Goal: Task Accomplishment & Management: Use online tool/utility

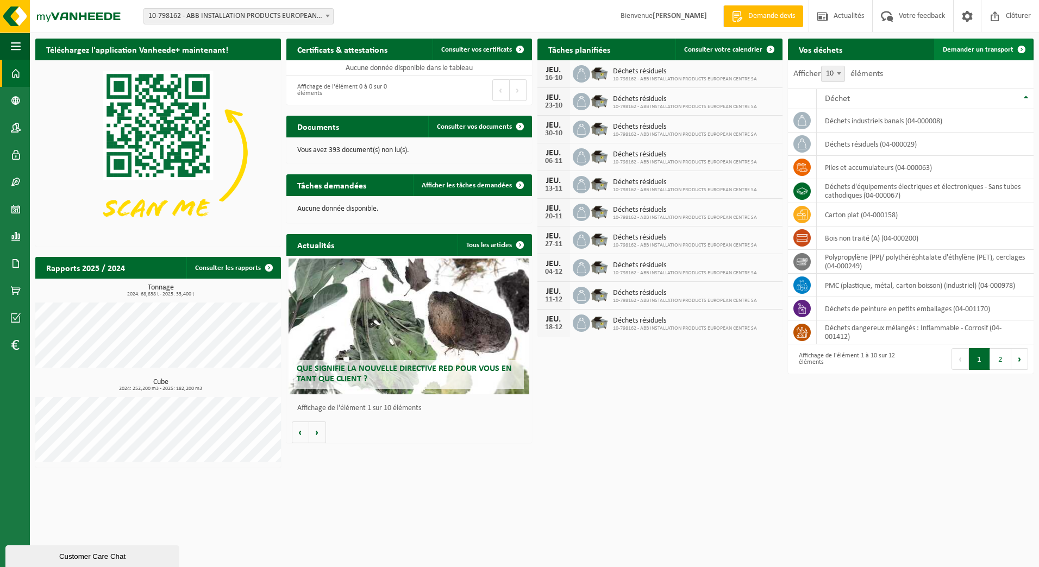
click at [955, 45] on link "Demander un transport" at bounding box center [983, 50] width 98 height 22
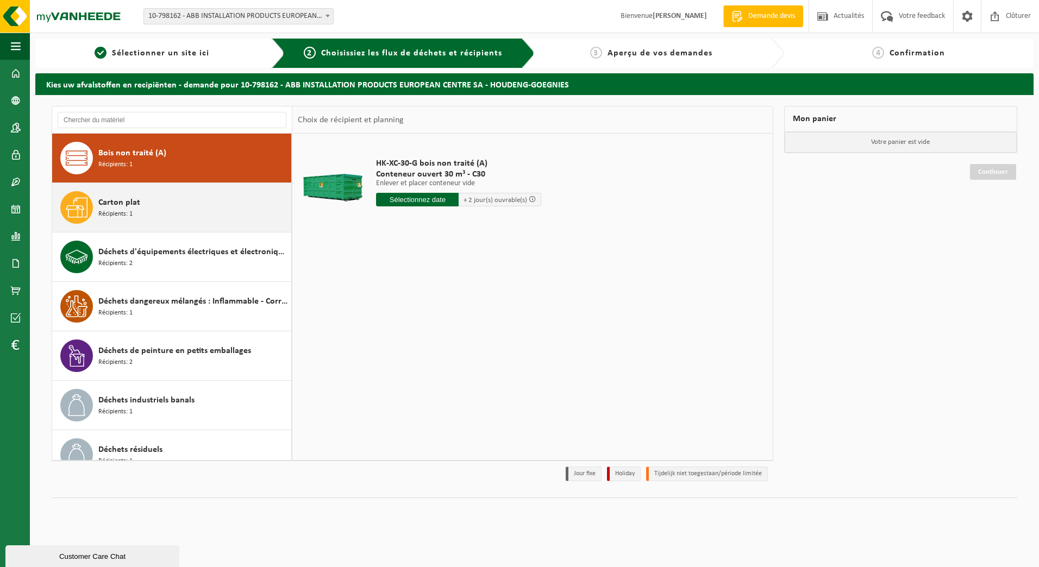
click at [186, 212] on div "Carton plat Récipients: 1" at bounding box center [193, 207] width 190 height 33
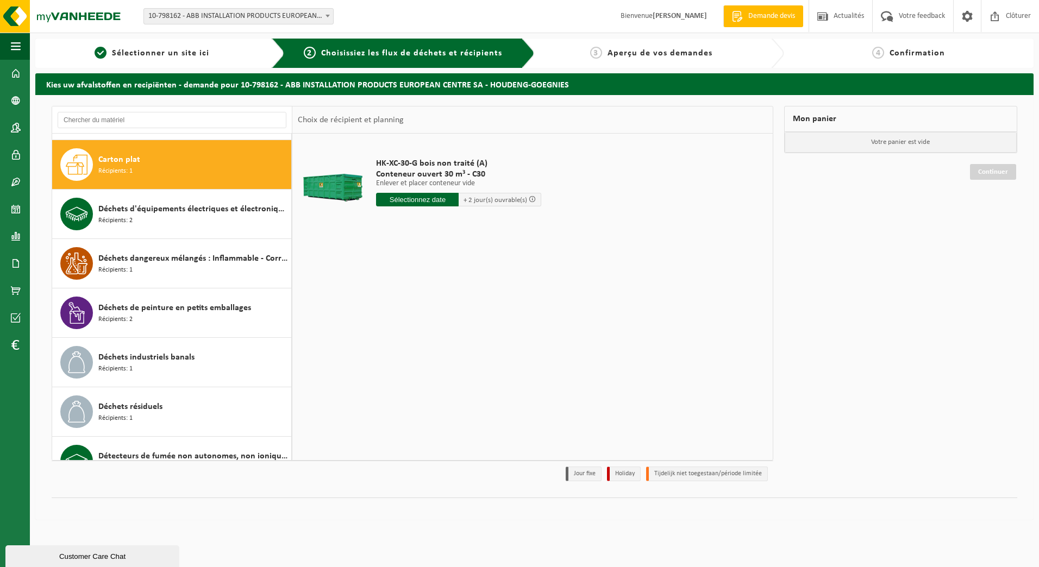
scroll to position [49, 0]
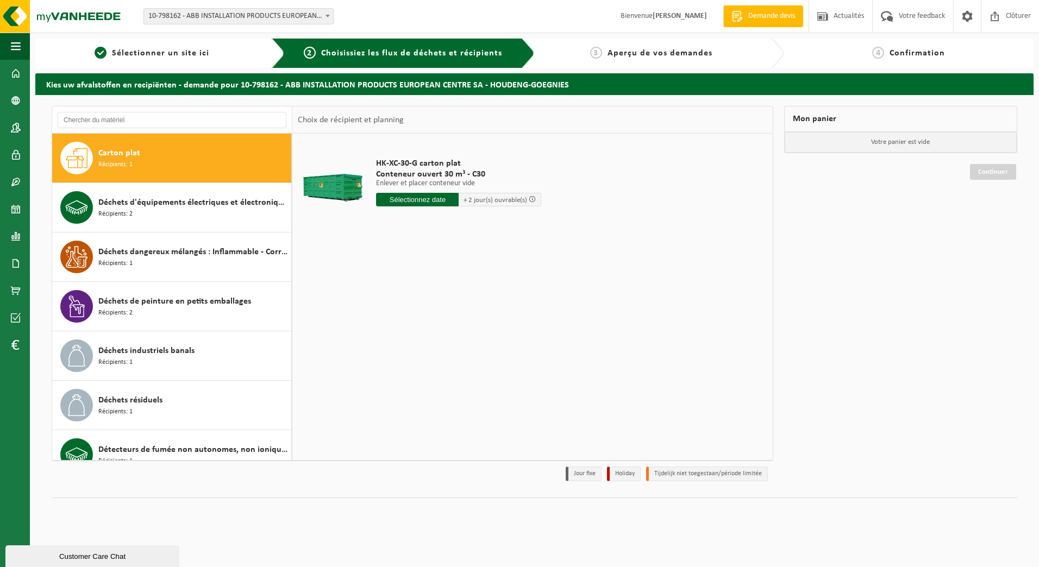
click at [422, 204] on input "text" at bounding box center [417, 200] width 83 height 14
click at [432, 304] on div "15" at bounding box center [424, 295] width 19 height 17
type input "à partir de 2025-10-15"
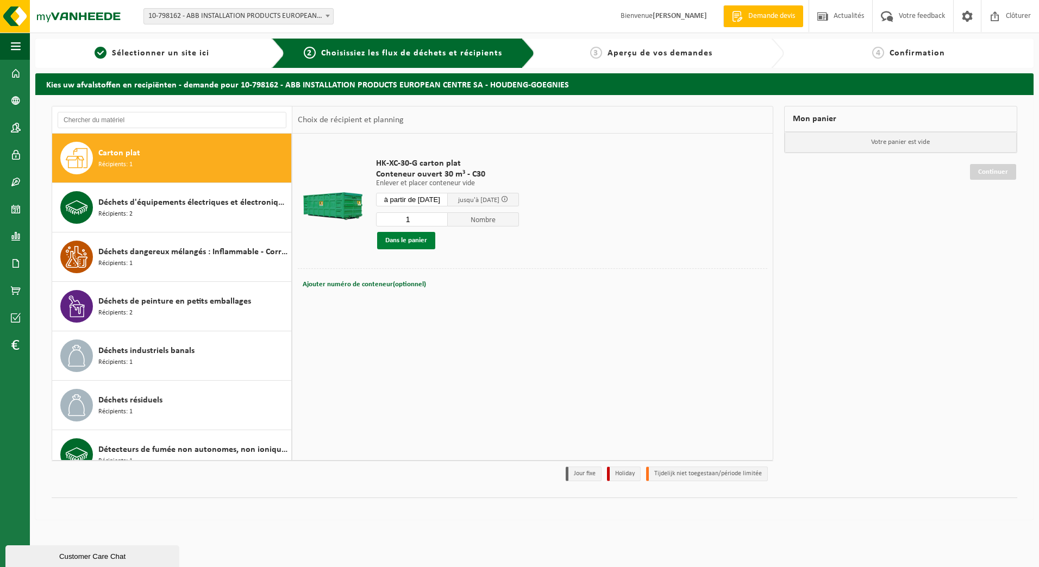
click at [410, 245] on button "Dans le panier" at bounding box center [406, 240] width 58 height 17
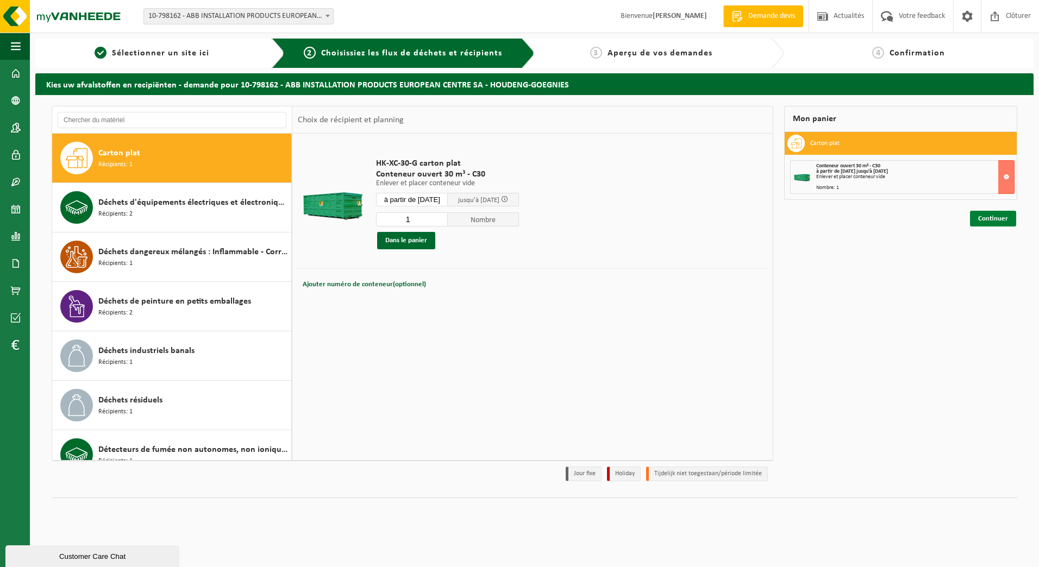
click at [988, 219] on link "Continuer" at bounding box center [993, 219] width 46 height 16
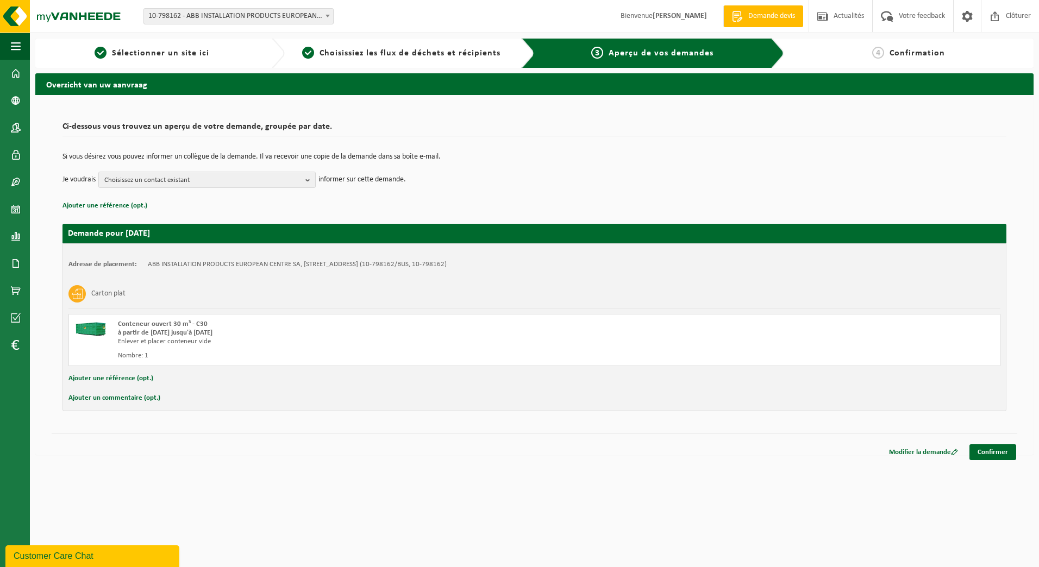
click at [942, 280] on div "Carton plat" at bounding box center [534, 294] width 932 height 28
click at [997, 450] on link "Confirmer" at bounding box center [992, 452] width 47 height 16
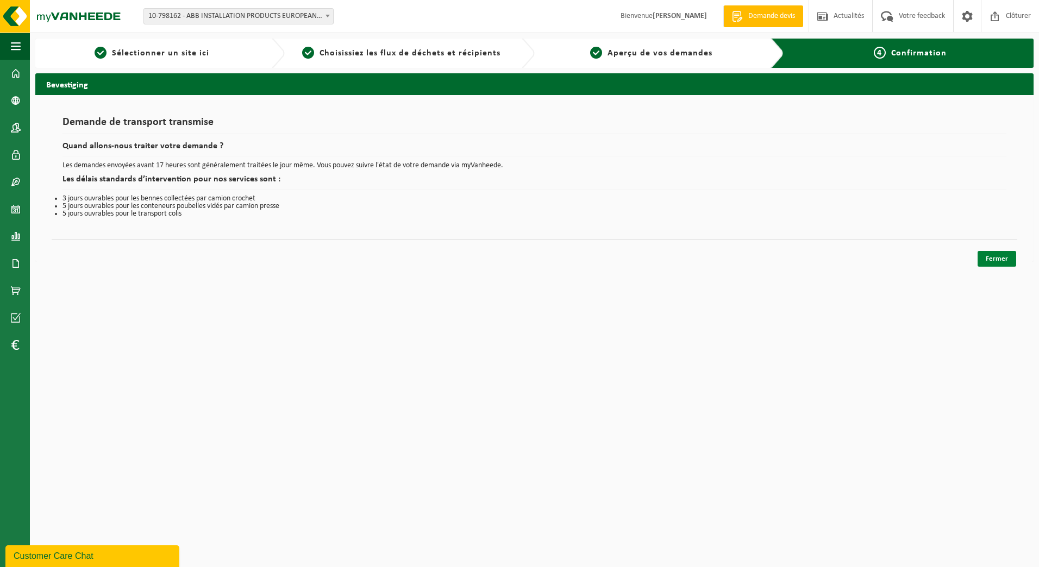
click at [989, 262] on link "Fermer" at bounding box center [996, 259] width 39 height 16
